Goal: Task Accomplishment & Management: Use online tool/utility

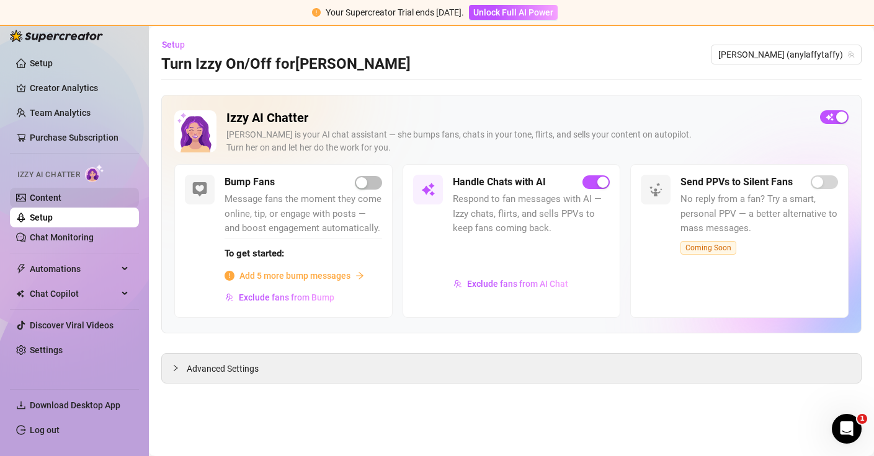
click at [61, 193] on link "Content" at bounding box center [46, 198] width 32 height 10
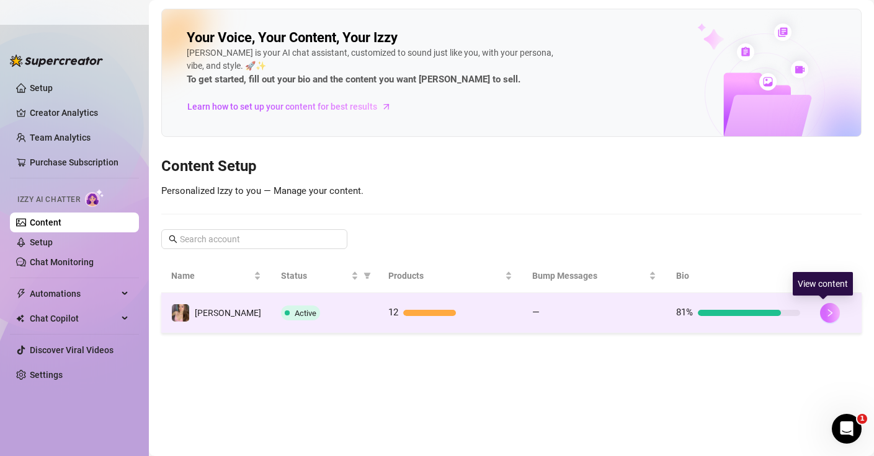
click at [825, 311] on icon "right" at bounding box center [829, 313] width 9 height 9
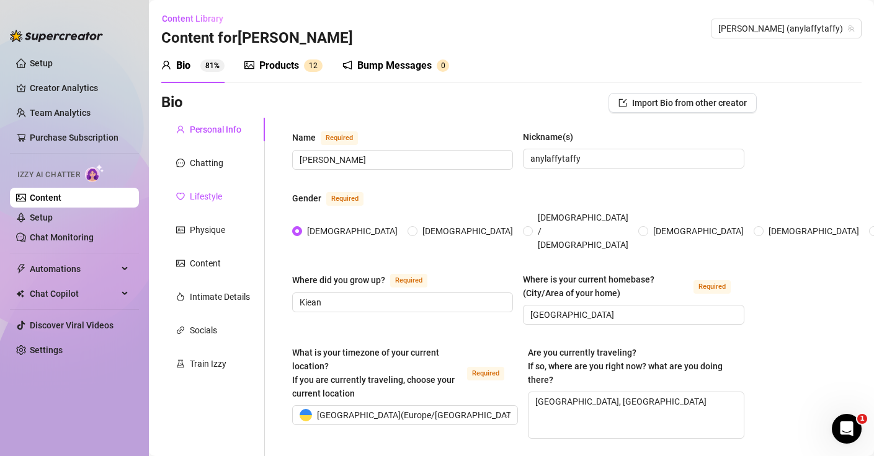
click at [210, 202] on div "Lifestyle" at bounding box center [206, 197] width 32 height 14
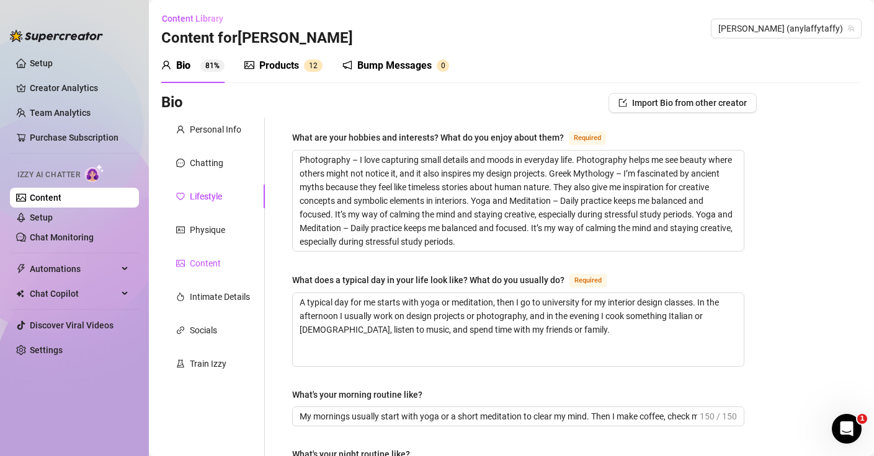
click at [195, 265] on div "Content" at bounding box center [205, 264] width 31 height 14
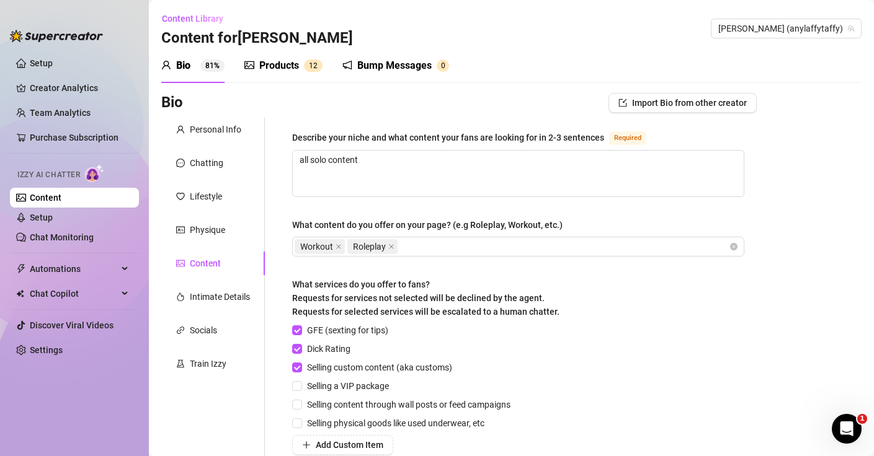
click at [197, 267] on div "Content" at bounding box center [205, 264] width 31 height 14
click at [207, 232] on div "Physique" at bounding box center [207, 230] width 35 height 14
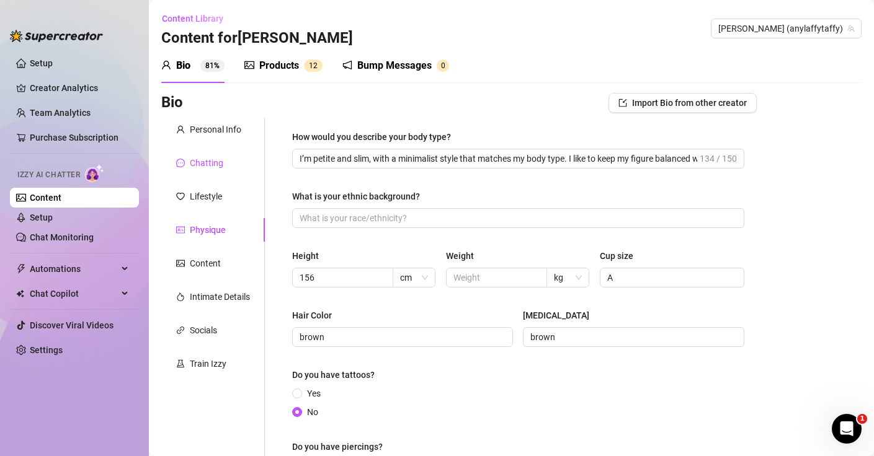
click at [206, 157] on div "Chatting" at bounding box center [206, 163] width 33 height 14
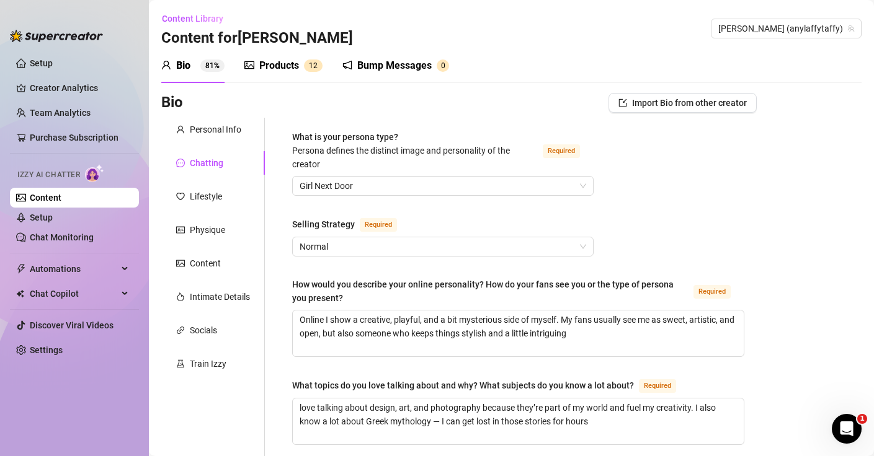
click at [270, 56] on div "Products 1 2" at bounding box center [283, 65] width 78 height 35
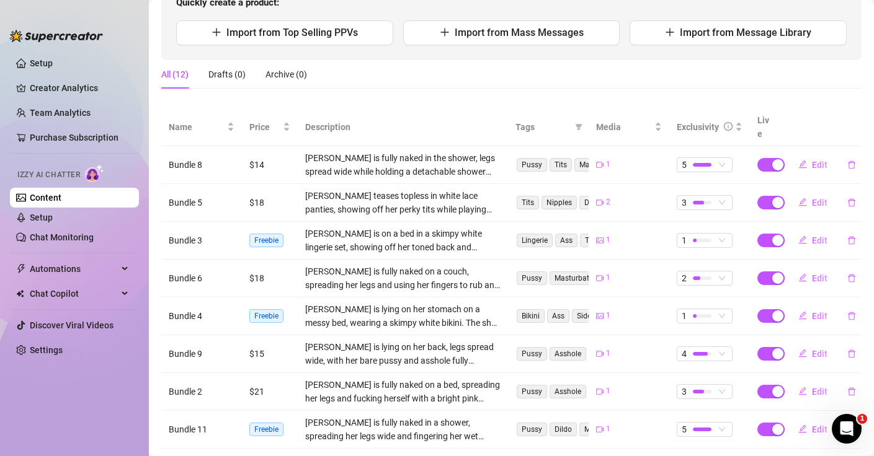
scroll to position [273, 0]
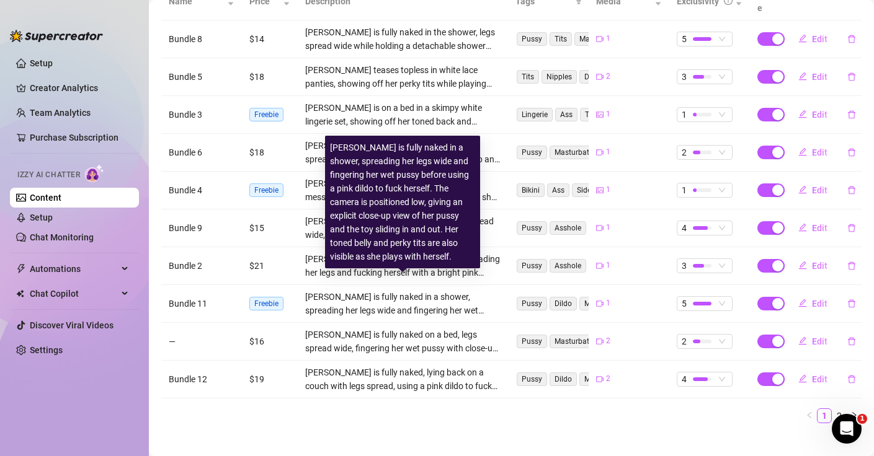
click at [309, 290] on div "[PERSON_NAME] is fully naked in a shower, spreading her legs wide and fingering…" at bounding box center [402, 303] width 195 height 27
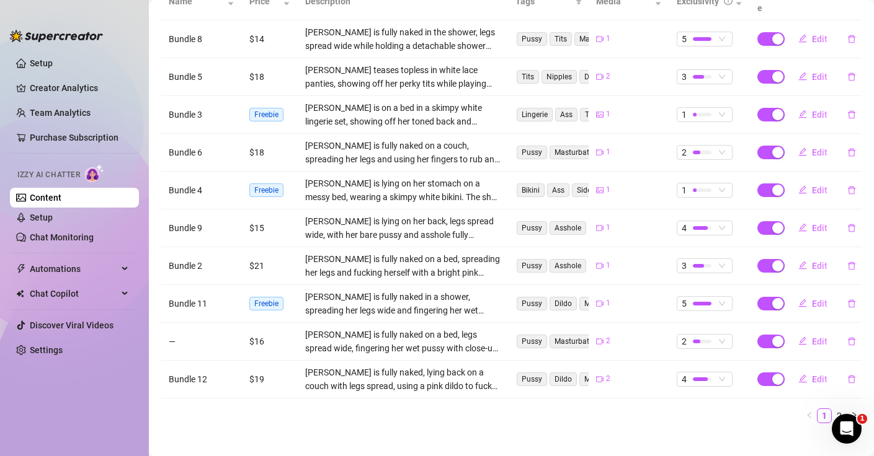
click at [261, 297] on span "Freebie" at bounding box center [266, 304] width 34 height 14
click at [817, 299] on span "Edit" at bounding box center [820, 304] width 16 height 10
type textarea "Type your message here..."
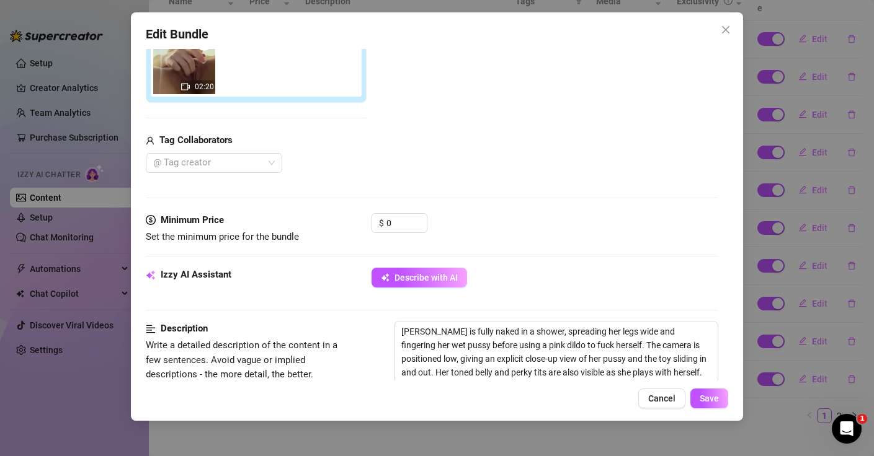
scroll to position [229, 0]
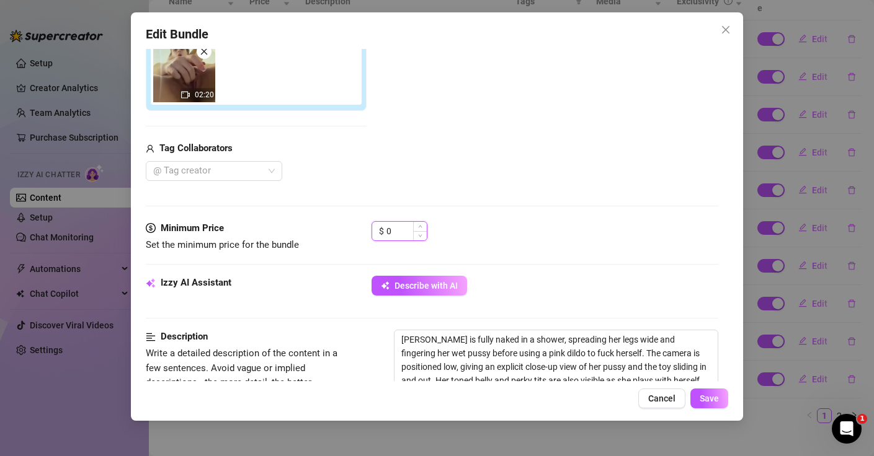
click at [406, 224] on input "0" at bounding box center [406, 231] width 40 height 19
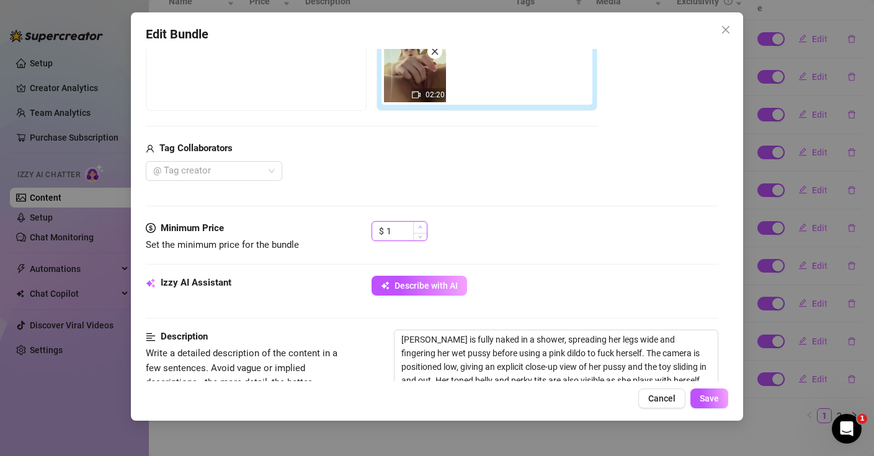
click at [422, 225] on span "Increase Value" at bounding box center [420, 227] width 14 height 11
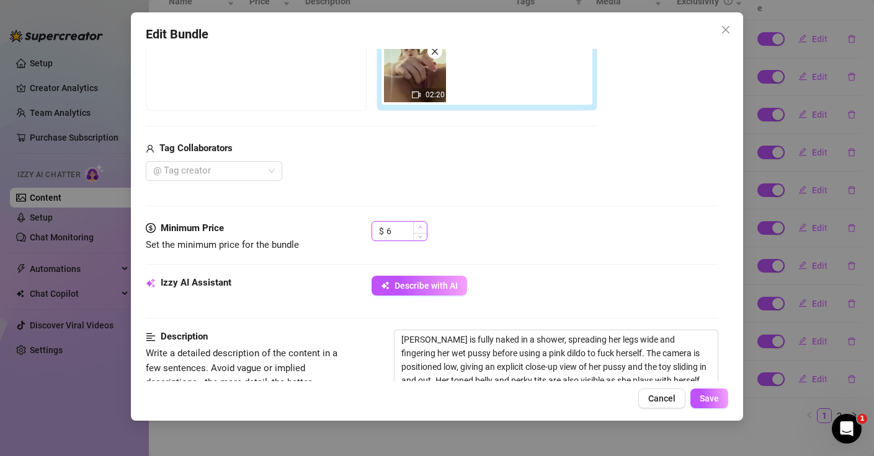
click at [422, 225] on span "Increase Value" at bounding box center [420, 227] width 14 height 11
click at [420, 226] on icon "up" at bounding box center [420, 227] width 4 height 4
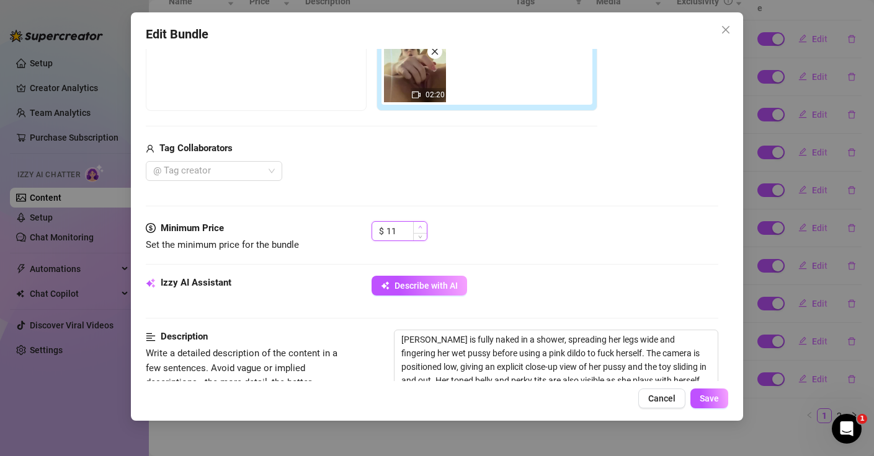
click at [420, 226] on icon "up" at bounding box center [420, 227] width 4 height 4
type input "12"
click at [420, 226] on icon "up" at bounding box center [420, 227] width 4 height 4
click at [711, 399] on span "Save" at bounding box center [708, 399] width 19 height 10
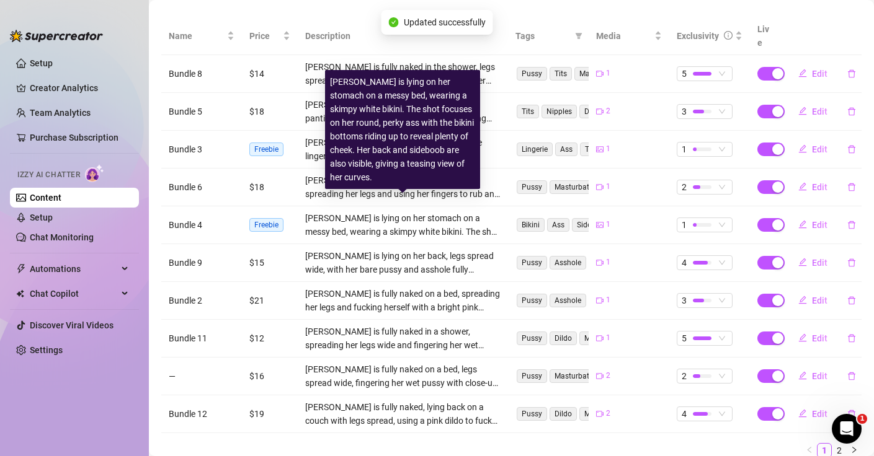
scroll to position [236, 0]
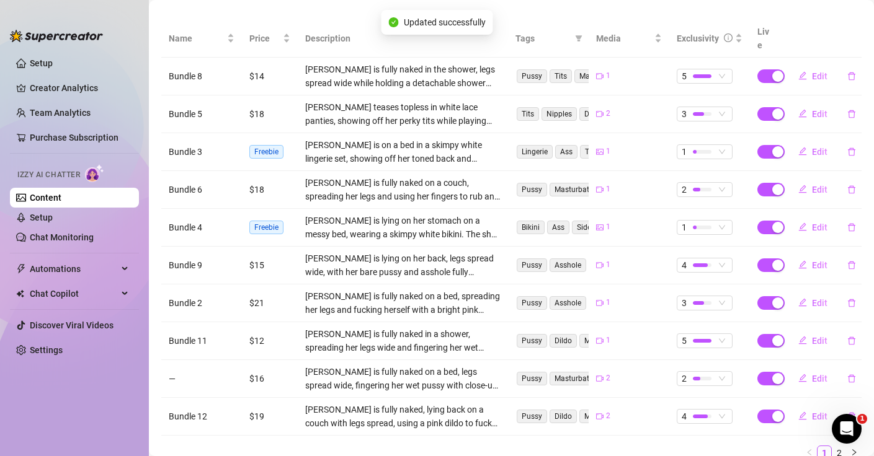
click at [345, 214] on div "[PERSON_NAME] is lying on her stomach on a messy bed, wearing a skimpy white bi…" at bounding box center [402, 227] width 195 height 27
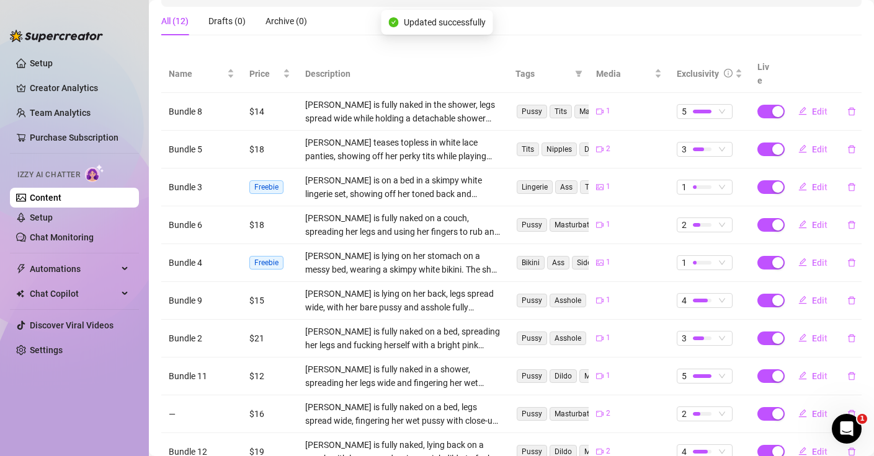
scroll to position [190, 0]
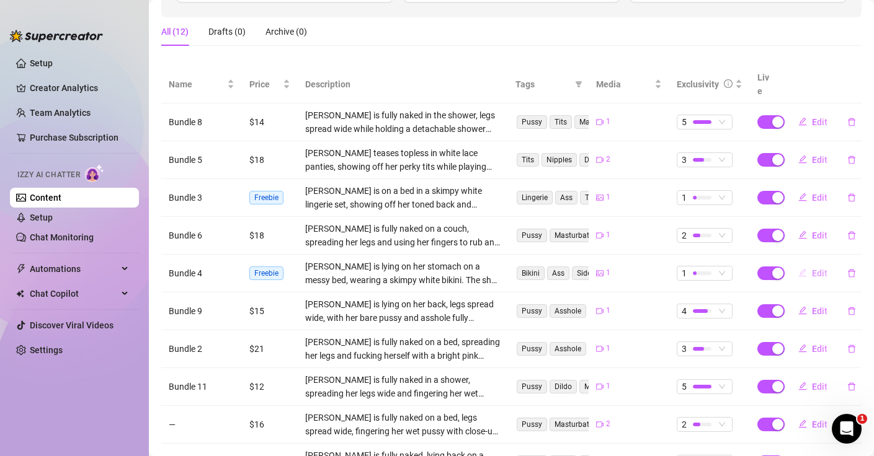
click at [817, 268] on span "Edit" at bounding box center [820, 273] width 16 height 10
type textarea "Type your message here..."
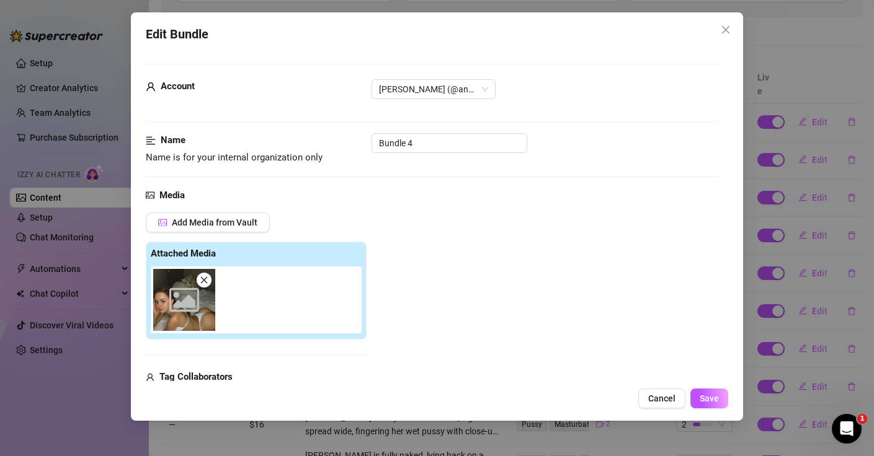
scroll to position [34, 0]
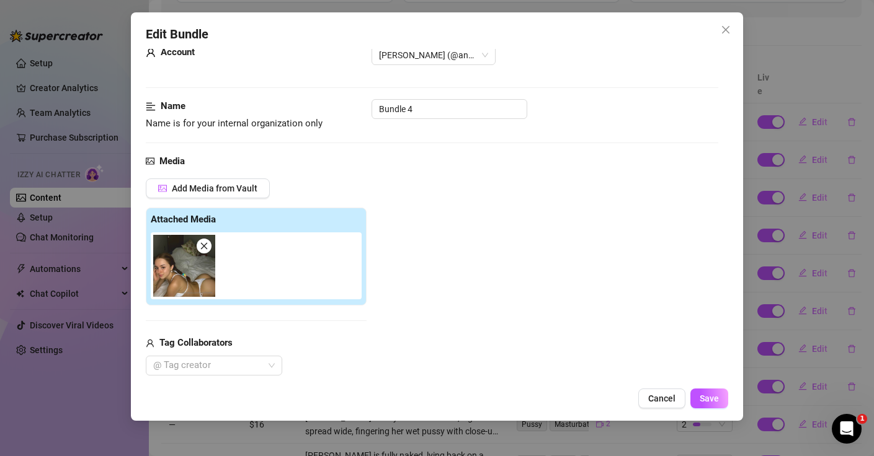
click at [815, 213] on div "Edit Bundle Account [PERSON_NAME] (@anylaffytaffy) Name Name is for your intern…" at bounding box center [437, 228] width 874 height 456
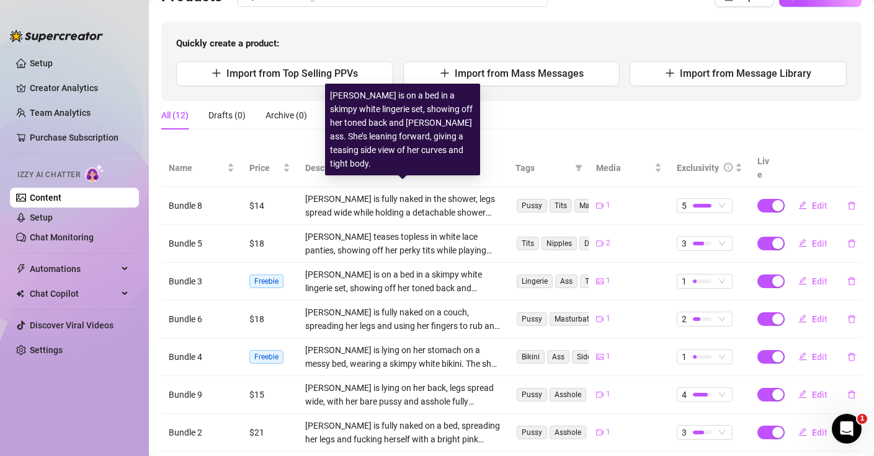
scroll to position [273, 0]
